Goal: Transaction & Acquisition: Purchase product/service

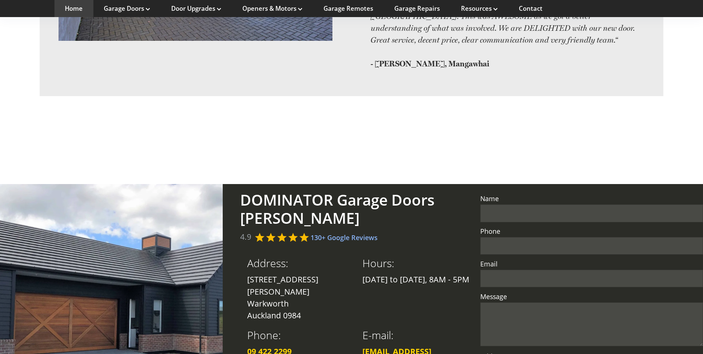
scroll to position [1688, 0]
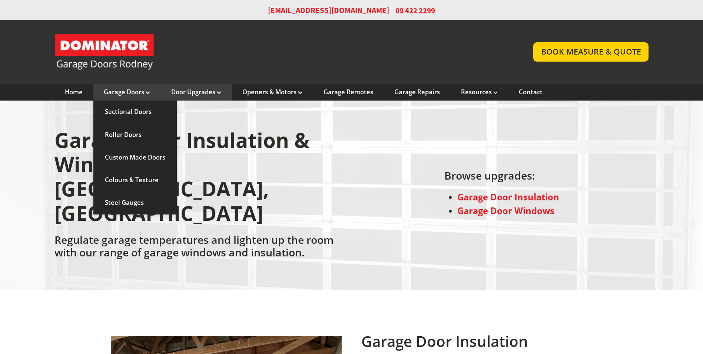
click at [138, 92] on link "Garage Doors" at bounding box center [127, 92] width 46 height 8
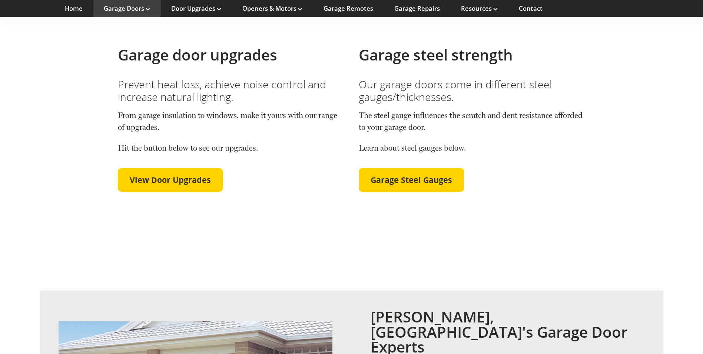
scroll to position [1260, 0]
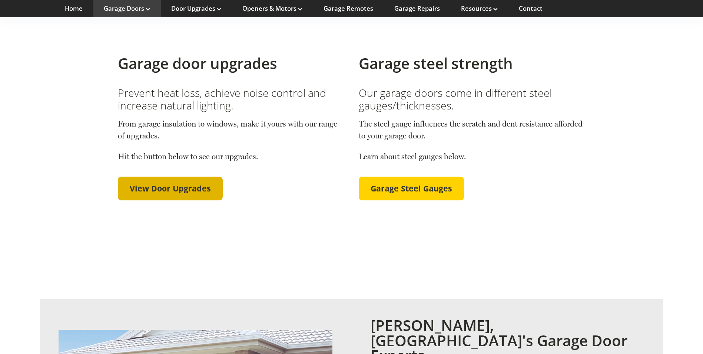
click at [176, 183] on span "View Door Upgrades" at bounding box center [170, 188] width 81 height 10
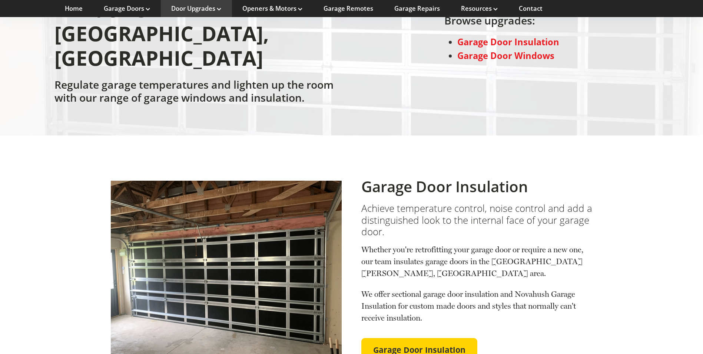
scroll to position [148, 0]
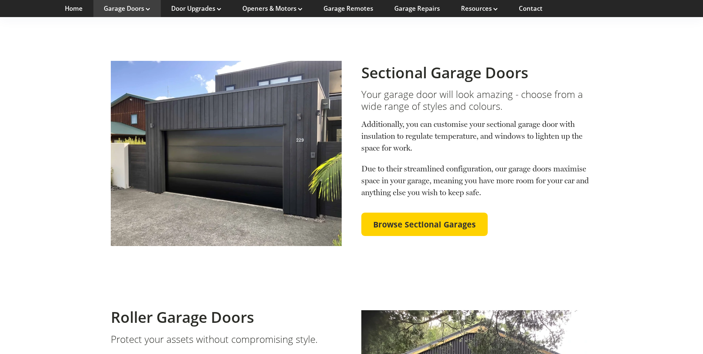
scroll to position [222, 0]
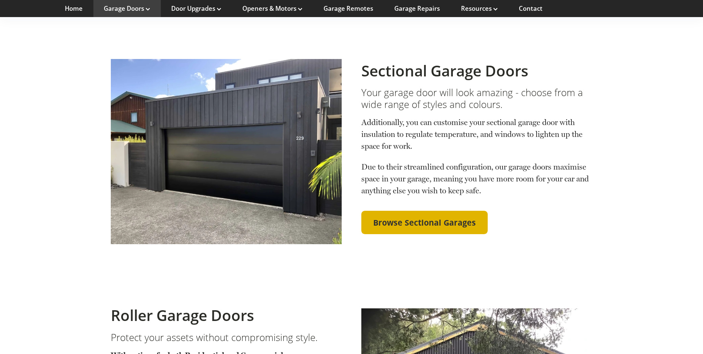
click at [473, 218] on span "Browse Sectional Garages" at bounding box center [424, 223] width 103 height 10
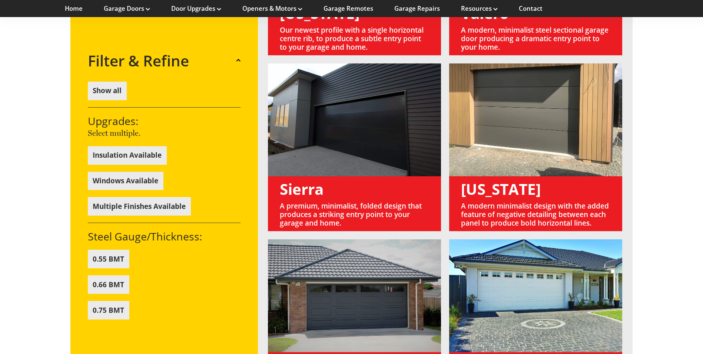
scroll to position [853, 0]
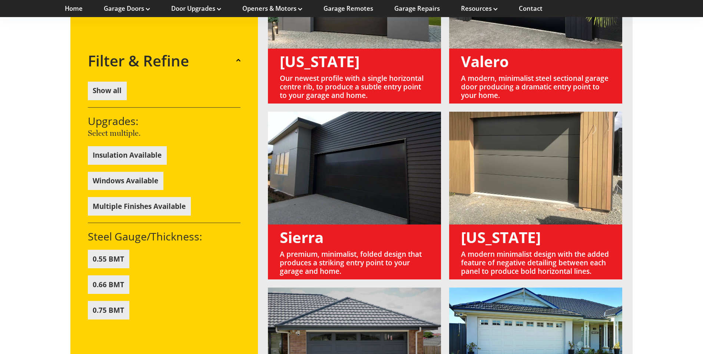
click at [546, 223] on link at bounding box center [535, 196] width 173 height 168
click at [500, 223] on link at bounding box center [535, 196] width 173 height 168
click at [159, 152] on button "Insulation Available" at bounding box center [127, 155] width 79 height 19
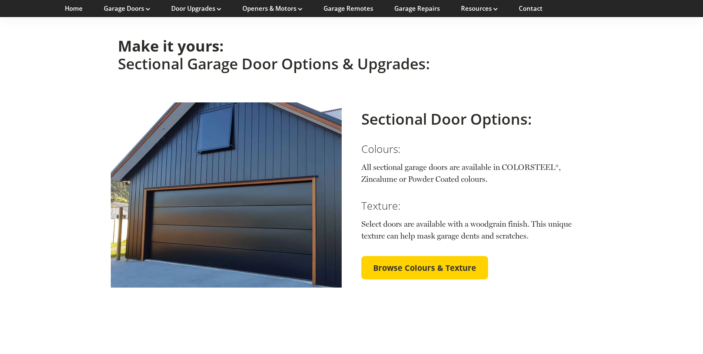
scroll to position [1186, 0]
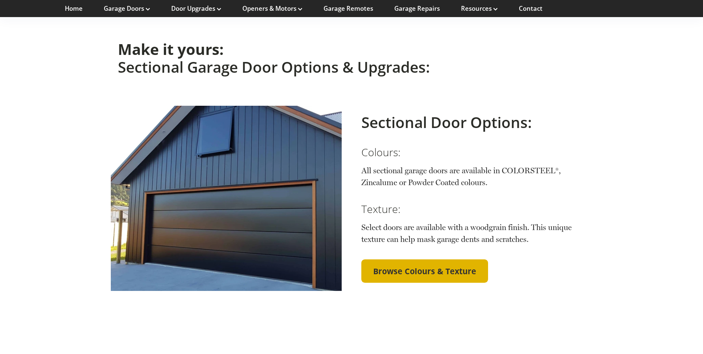
click at [410, 266] on span "Browse Colours & Texture" at bounding box center [424, 271] width 103 height 10
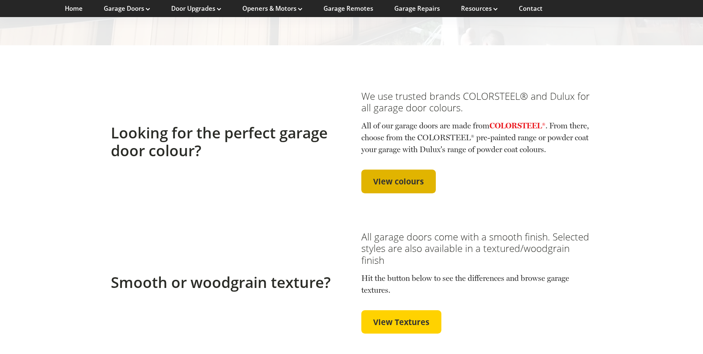
click at [412, 181] on span "View colours" at bounding box center [398, 181] width 51 height 10
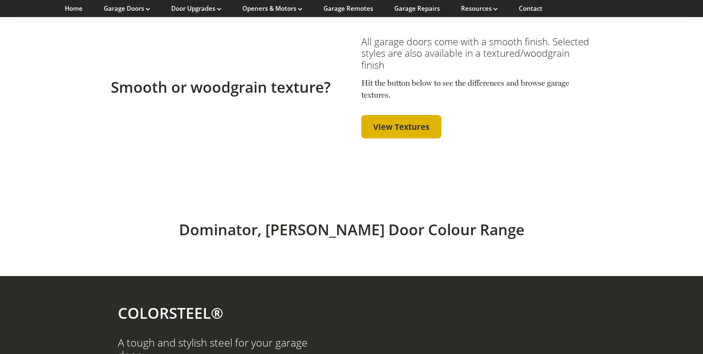
click at [410, 135] on link "View Textures" at bounding box center [401, 127] width 80 height 24
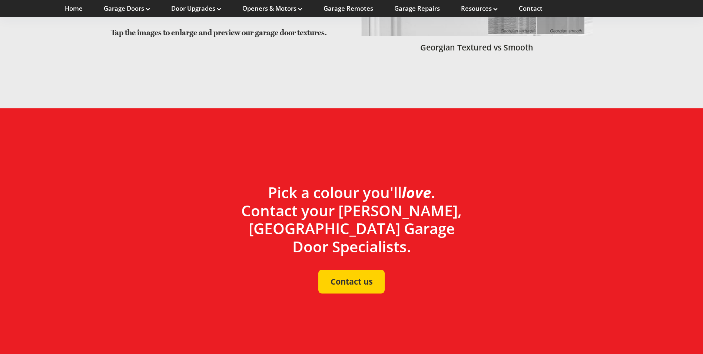
scroll to position [2692, 0]
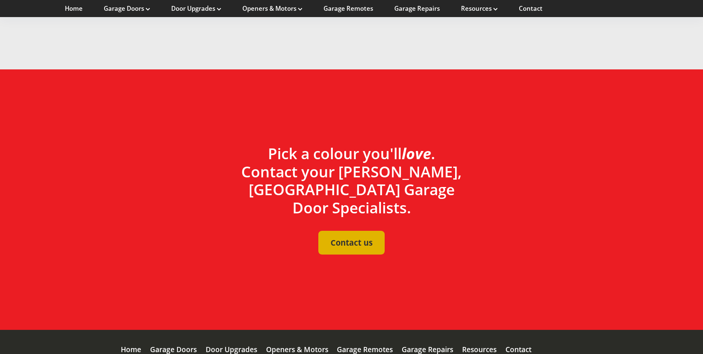
click at [368, 238] on span "Contact us" at bounding box center [352, 243] width 42 height 10
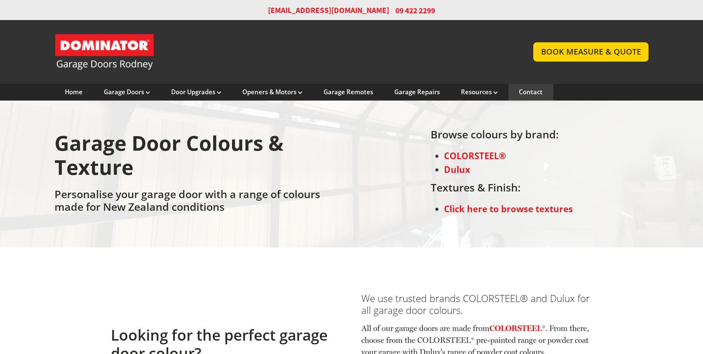
click at [532, 90] on link "Contact" at bounding box center [531, 92] width 24 height 8
